Goal: Information Seeking & Learning: Check status

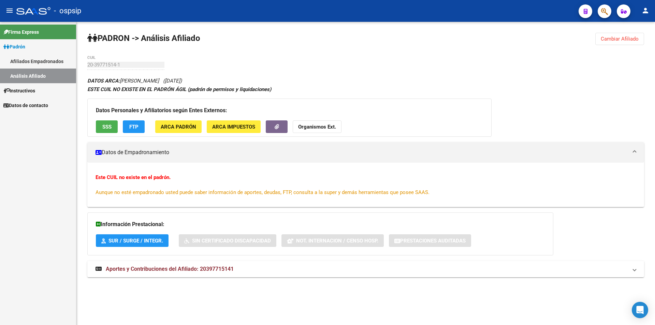
click at [33, 62] on link "Afiliados Empadronados" at bounding box center [38, 61] width 76 height 15
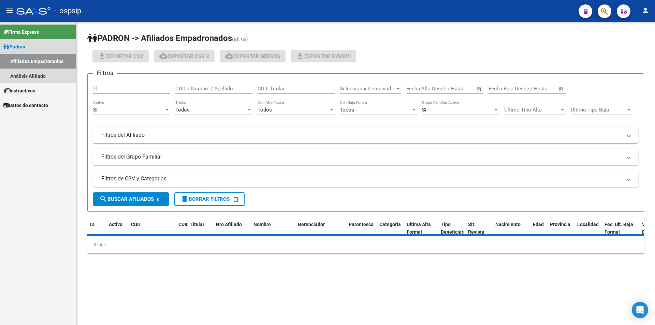
click at [37, 73] on link "Análisis Afiliado" at bounding box center [38, 76] width 76 height 15
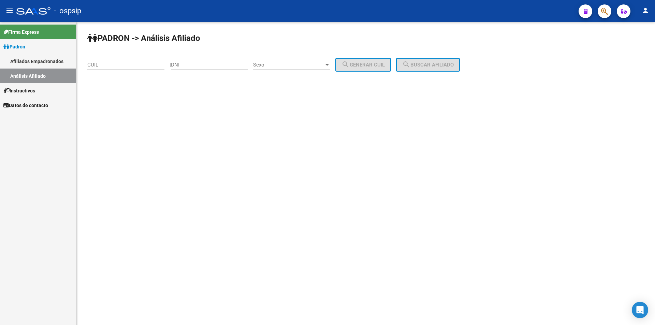
click at [188, 68] on div "DNI" at bounding box center [209, 62] width 77 height 15
paste input "57990749"
type input "57990749"
click at [266, 66] on span "Sexo" at bounding box center [288, 65] width 71 height 6
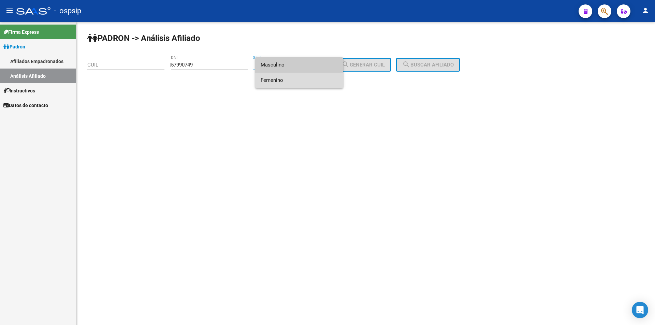
click at [276, 79] on span "Femenino" at bounding box center [299, 80] width 77 height 15
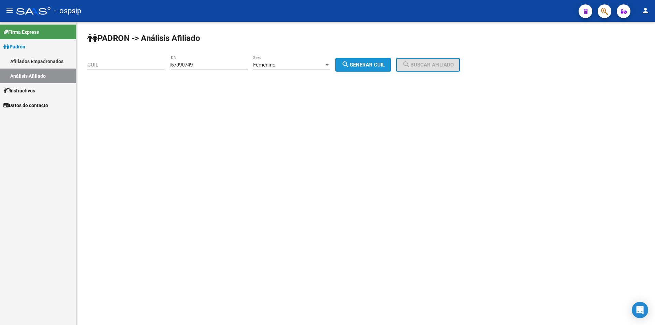
click at [349, 65] on mat-icon "search" at bounding box center [345, 64] width 8 height 8
type input "27-57990749-0"
click at [437, 68] on button "search Buscar afiliado" at bounding box center [428, 65] width 64 height 14
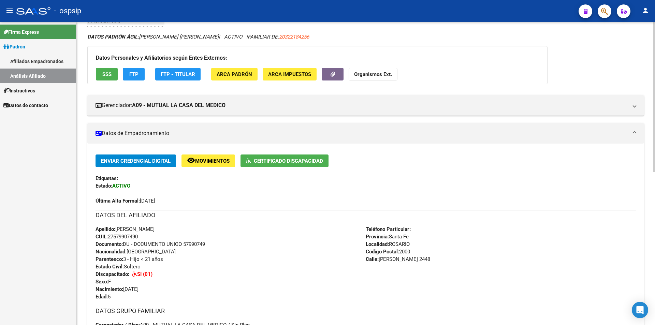
scroll to position [37, 0]
